Goal: Check status: Check status

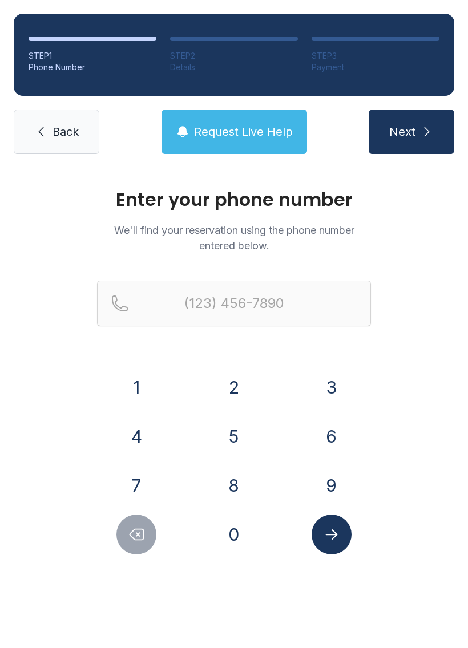
click at [50, 133] on link "Back" at bounding box center [57, 132] width 86 height 45
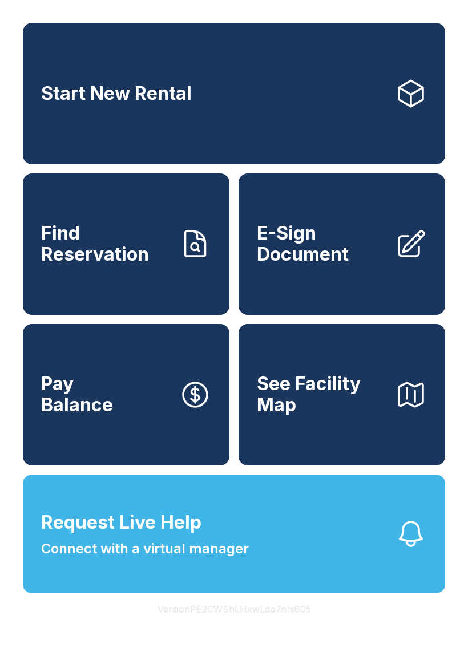
click at [307, 413] on span "See Facility Map" at bounding box center [321, 395] width 129 height 42
click at [101, 265] on span "Find Reservation" at bounding box center [105, 244] width 129 height 42
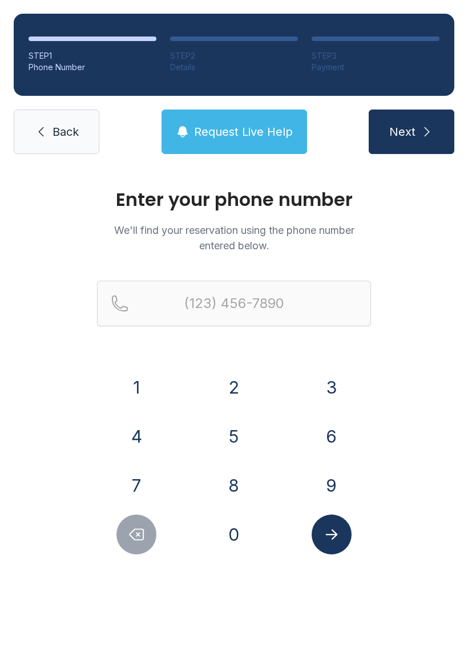
click at [418, 131] on button "Next" at bounding box center [412, 132] width 86 height 45
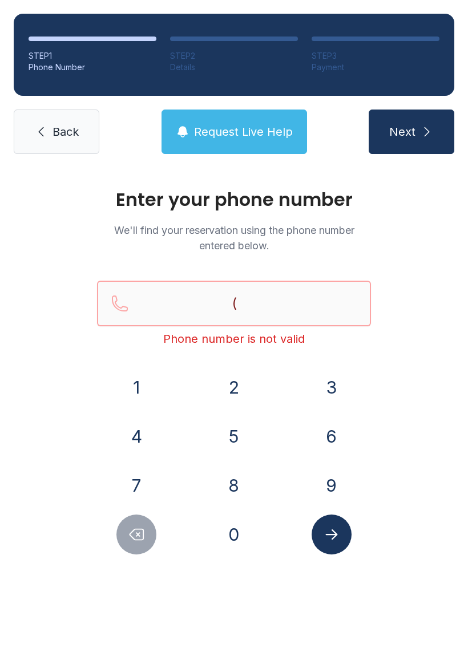
click at [272, 299] on input "(" at bounding box center [234, 304] width 274 height 46
click at [324, 304] on input "(" at bounding box center [234, 304] width 274 height 46
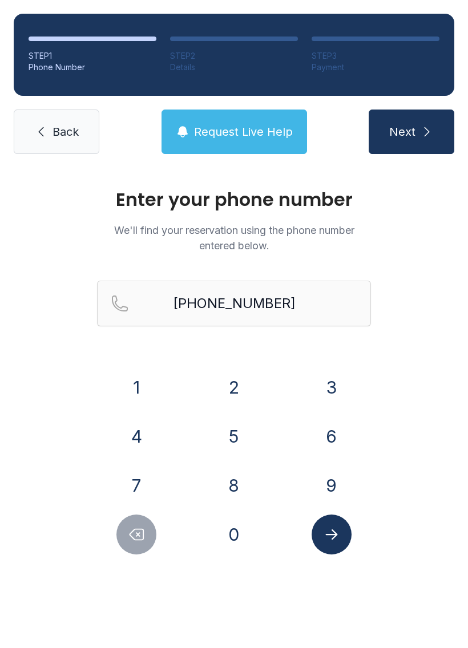
click at [402, 122] on button "Next" at bounding box center [412, 132] width 86 height 45
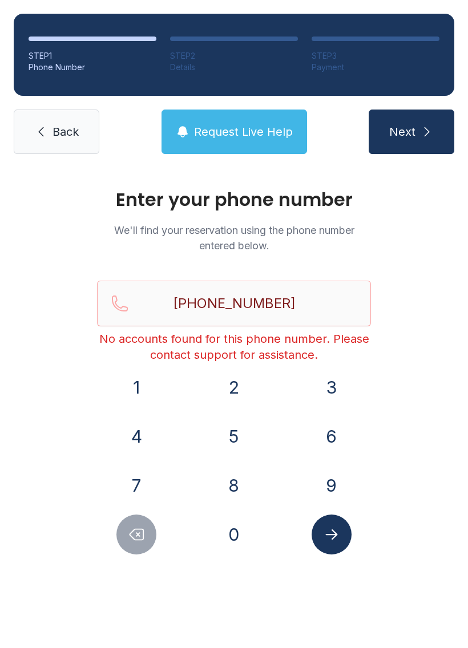
click at [328, 552] on button "Submit lookup form" at bounding box center [332, 535] width 40 height 40
click at [313, 301] on input "[PHONE_NUMBER]" at bounding box center [234, 304] width 274 height 46
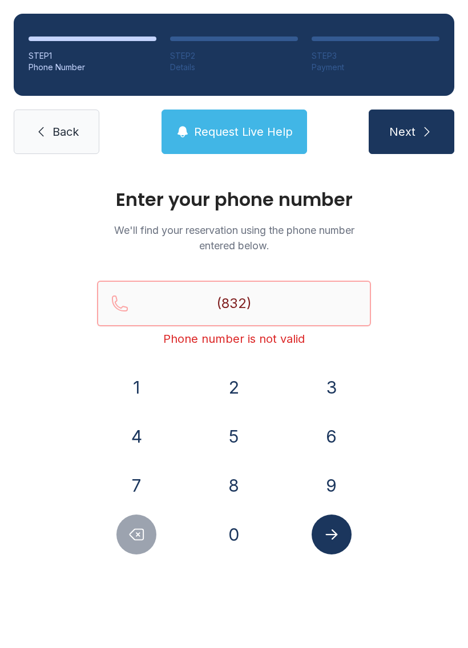
type input "(832) 0"
click at [49, 127] on link "Back" at bounding box center [57, 132] width 86 height 45
